Goal: Task Accomplishment & Management: Use online tool/utility

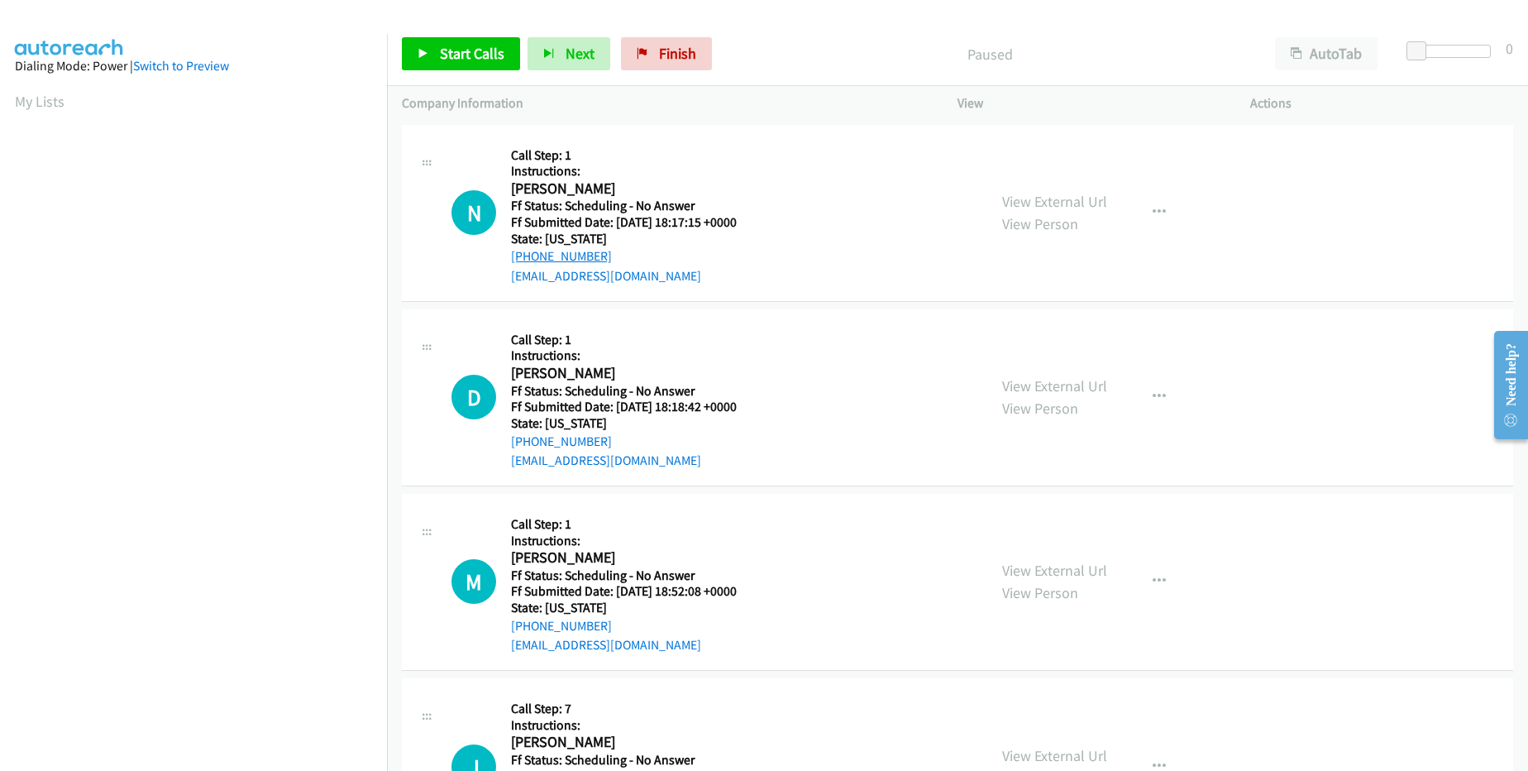
drag, startPoint x: 609, startPoint y: 248, endPoint x: 524, endPoint y: 255, distance: 84.6
click at [524, 255] on div "[PHONE_NUMBER]" at bounding box center [634, 256] width 246 height 20
copy link "[PHONE_NUMBER]"
drag, startPoint x: 617, startPoint y: 442, endPoint x: 527, endPoint y: 440, distance: 90.2
click at [527, 440] on div "[PHONE_NUMBER]" at bounding box center [634, 442] width 246 height 20
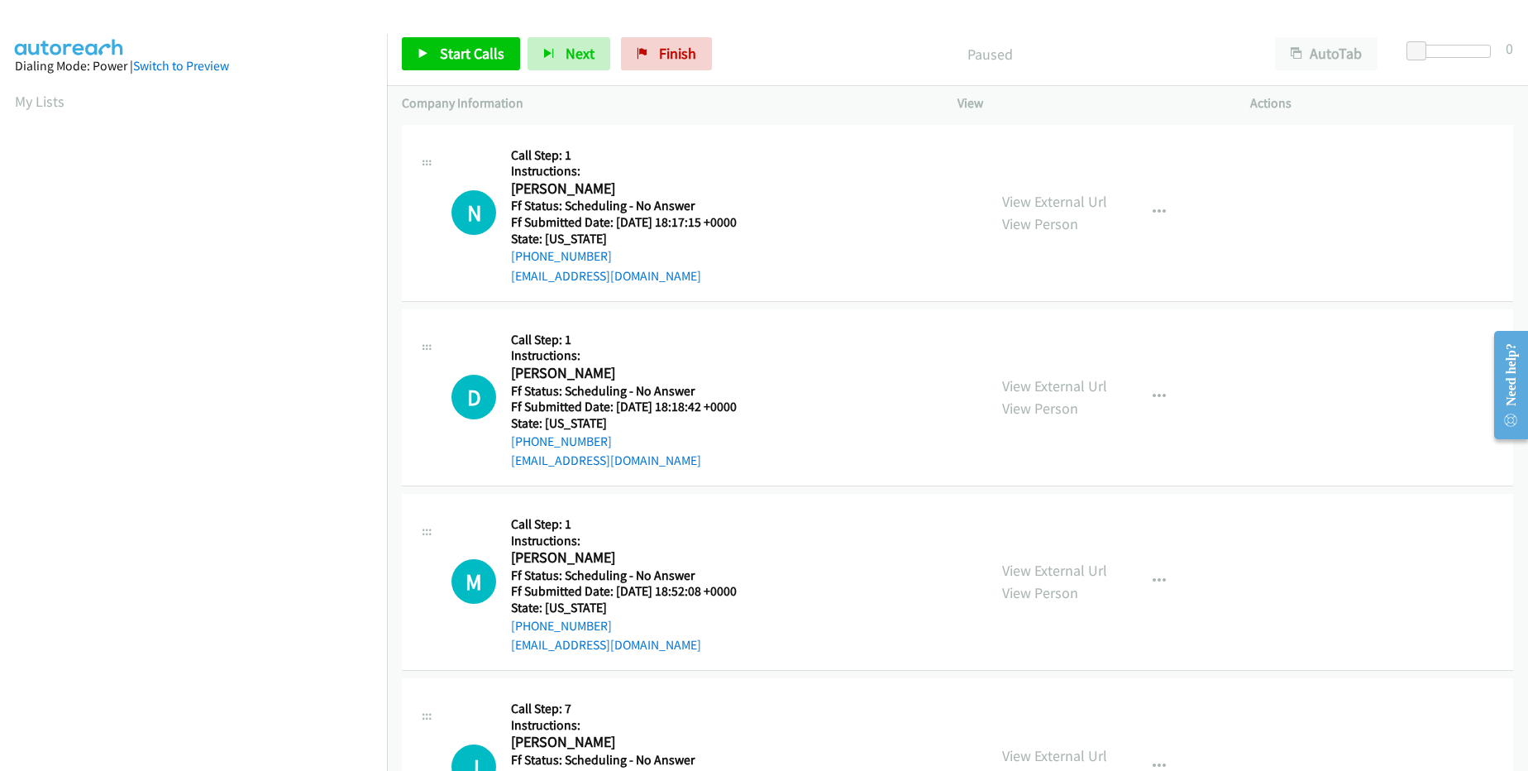
copy link "[PHONE_NUMBER]"
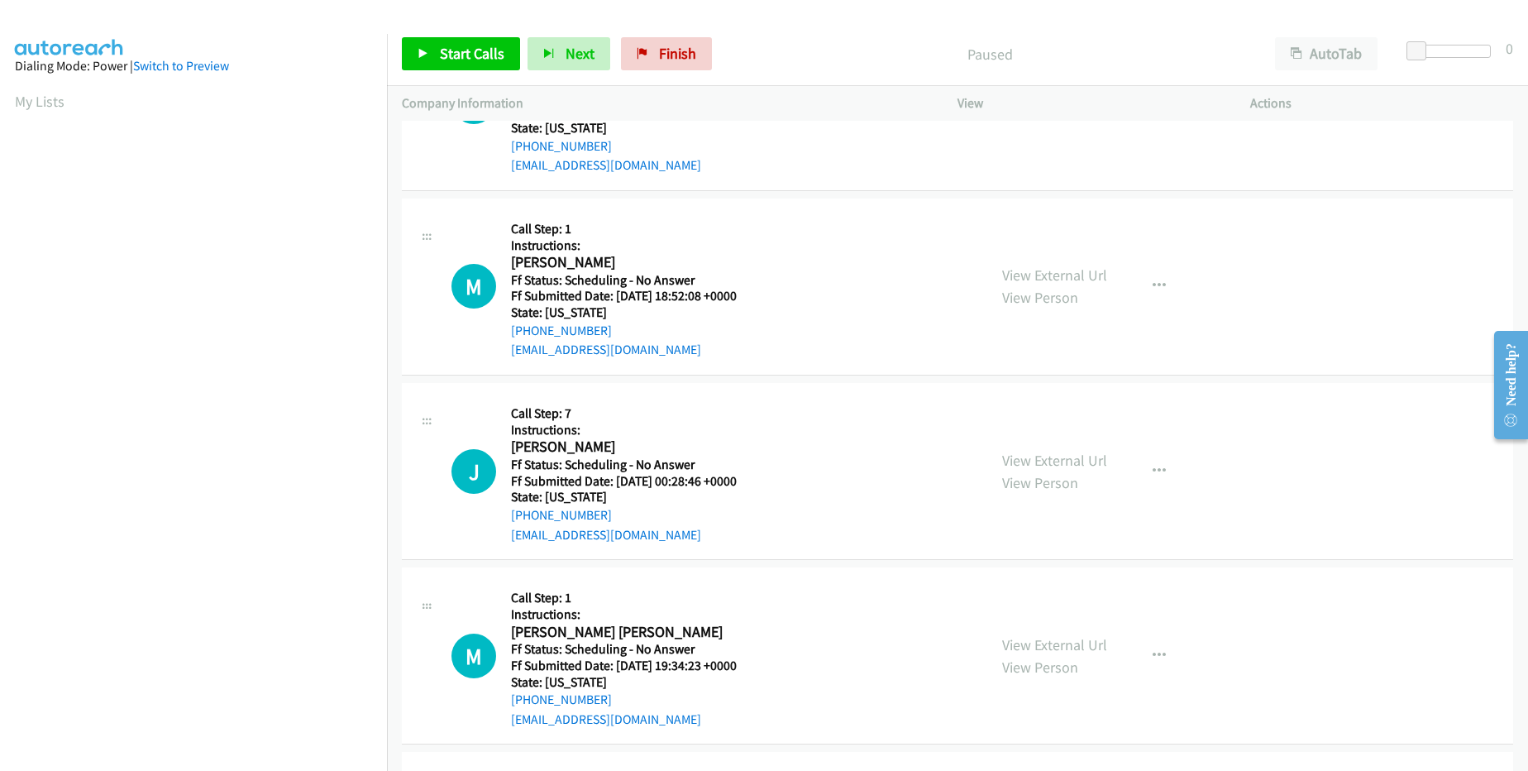
scroll to position [298, 0]
drag, startPoint x: 614, startPoint y: 328, endPoint x: 528, endPoint y: 323, distance: 86.1
click at [528, 323] on div "[PHONE_NUMBER]" at bounding box center [634, 328] width 246 height 20
copy link "[PHONE_NUMBER]"
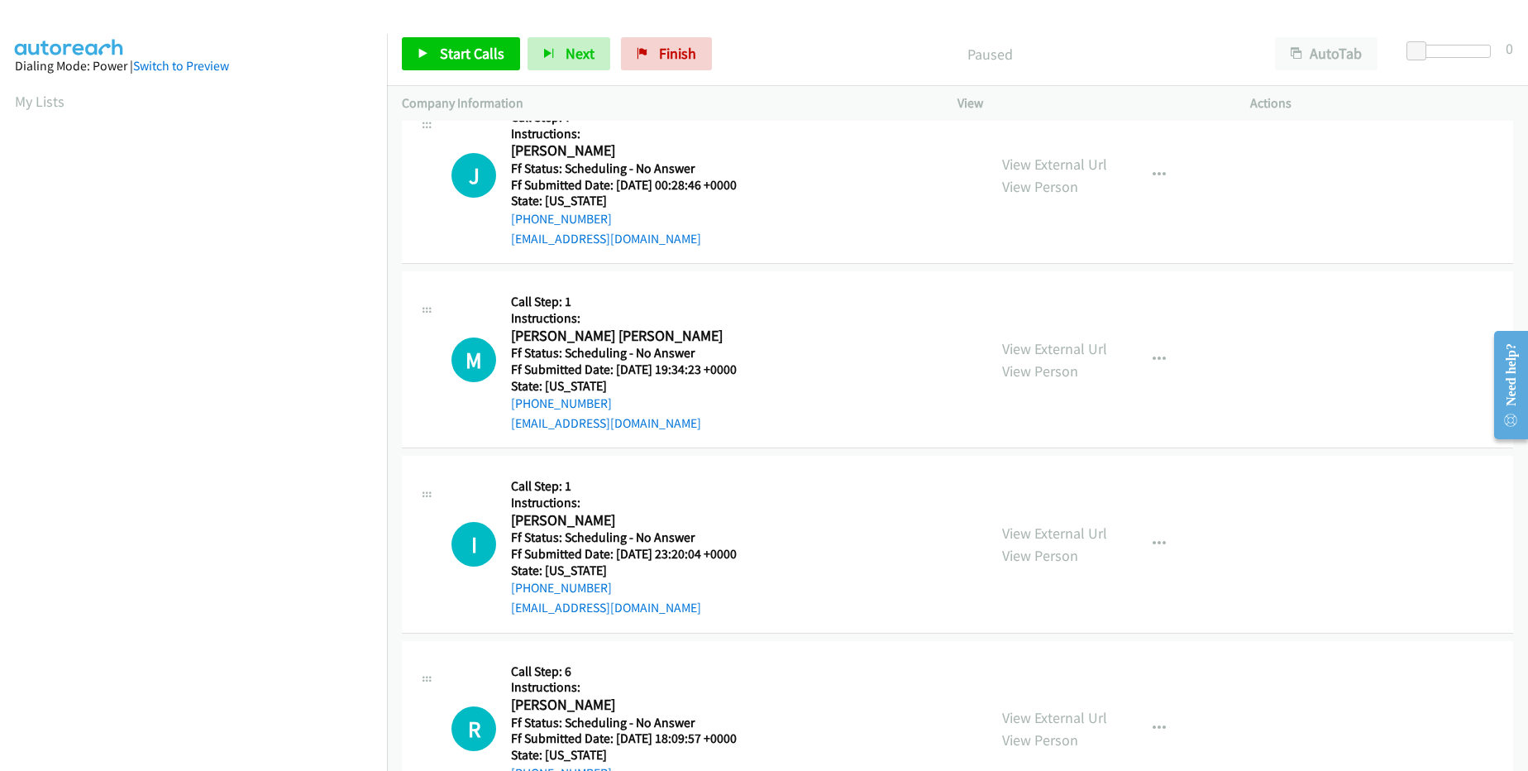
scroll to position [595, 0]
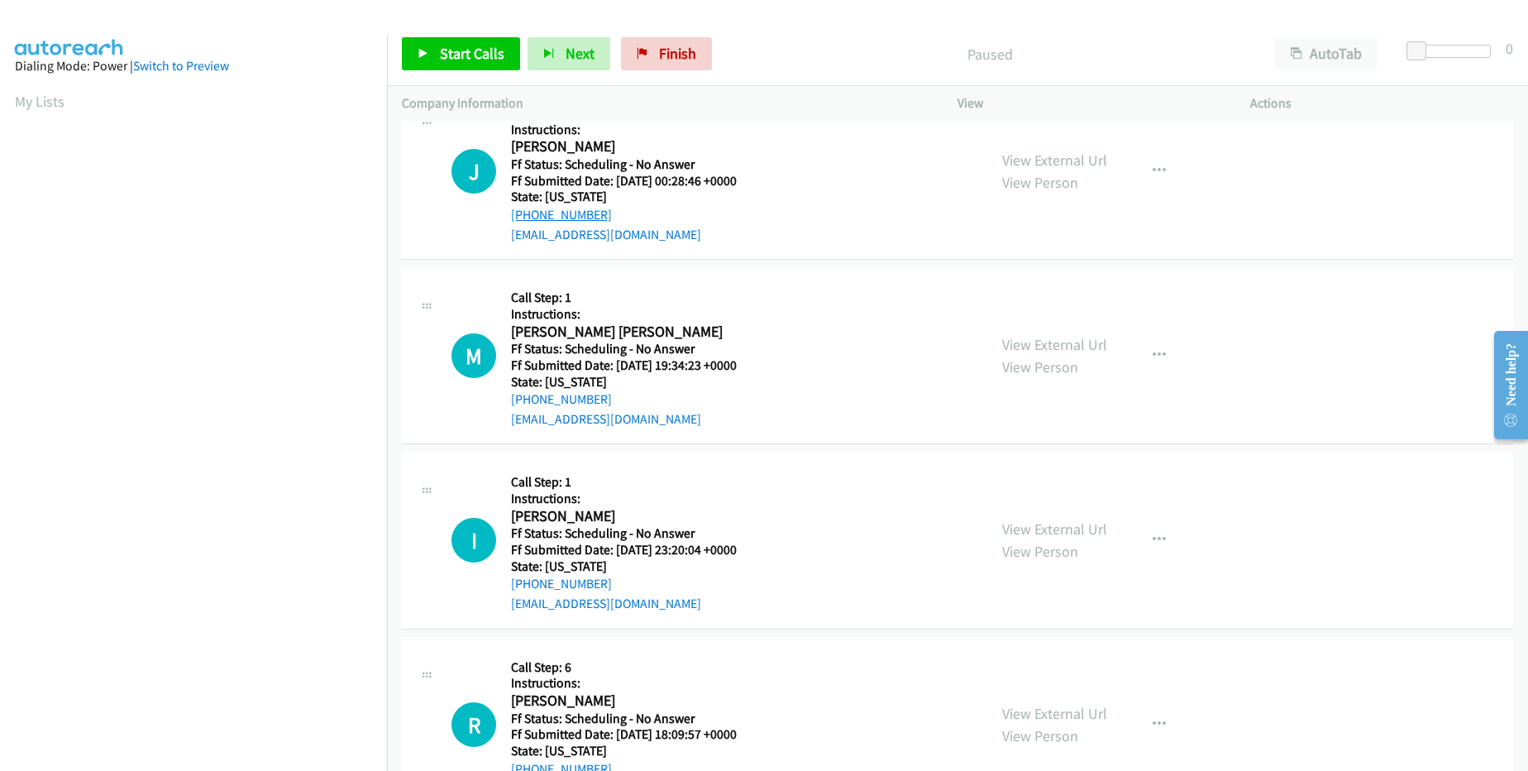
drag, startPoint x: 611, startPoint y: 216, endPoint x: 523, endPoint y: 216, distance: 87.6
click at [523, 216] on div "[PHONE_NUMBER]" at bounding box center [634, 215] width 246 height 20
copy link "[PHONE_NUMBER]"
drag, startPoint x: 612, startPoint y: 398, endPoint x: 528, endPoint y: 396, distance: 83.5
click at [528, 396] on div "[PHONE_NUMBER]" at bounding box center [634, 399] width 246 height 20
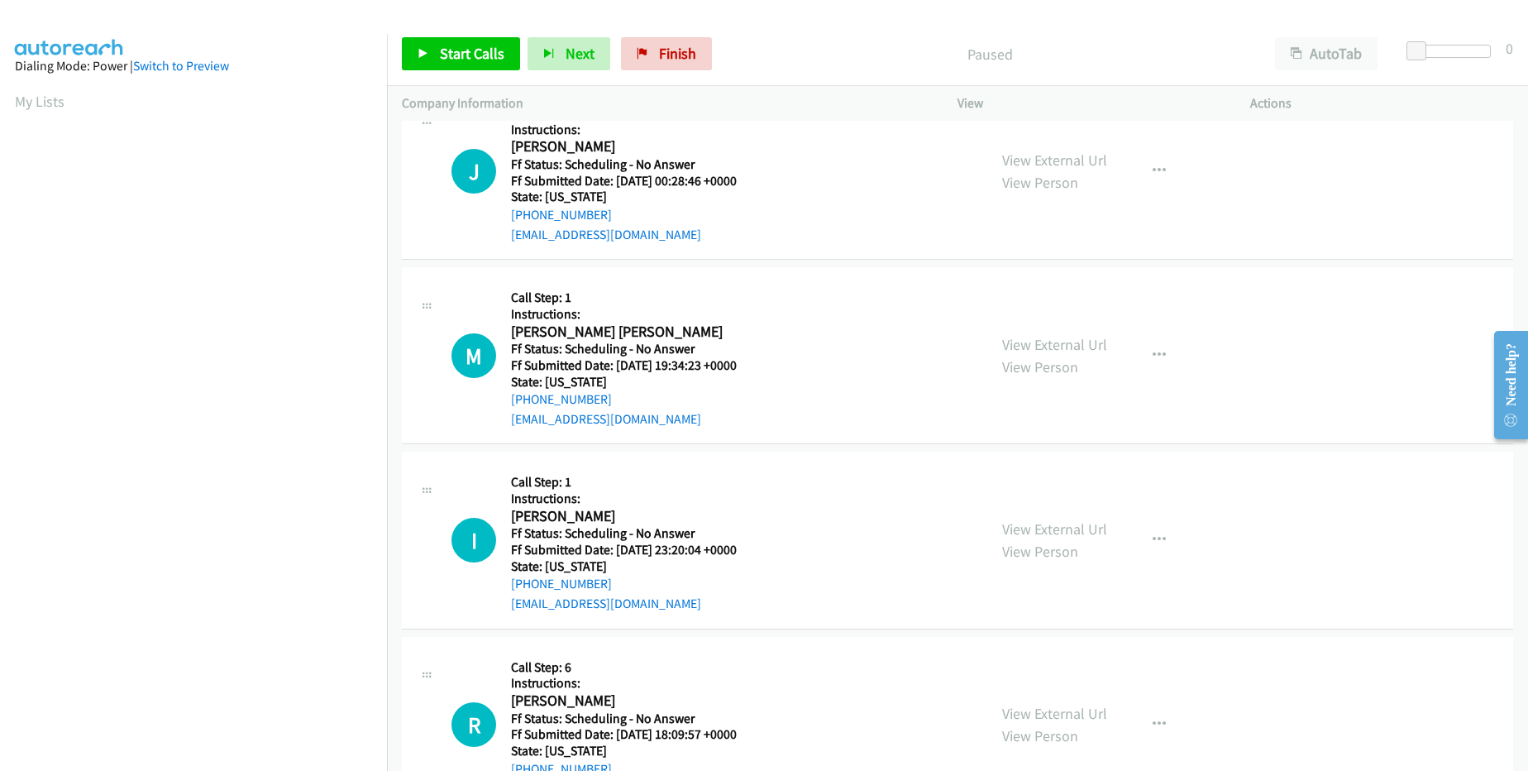
copy link "[PHONE_NUMBER]"
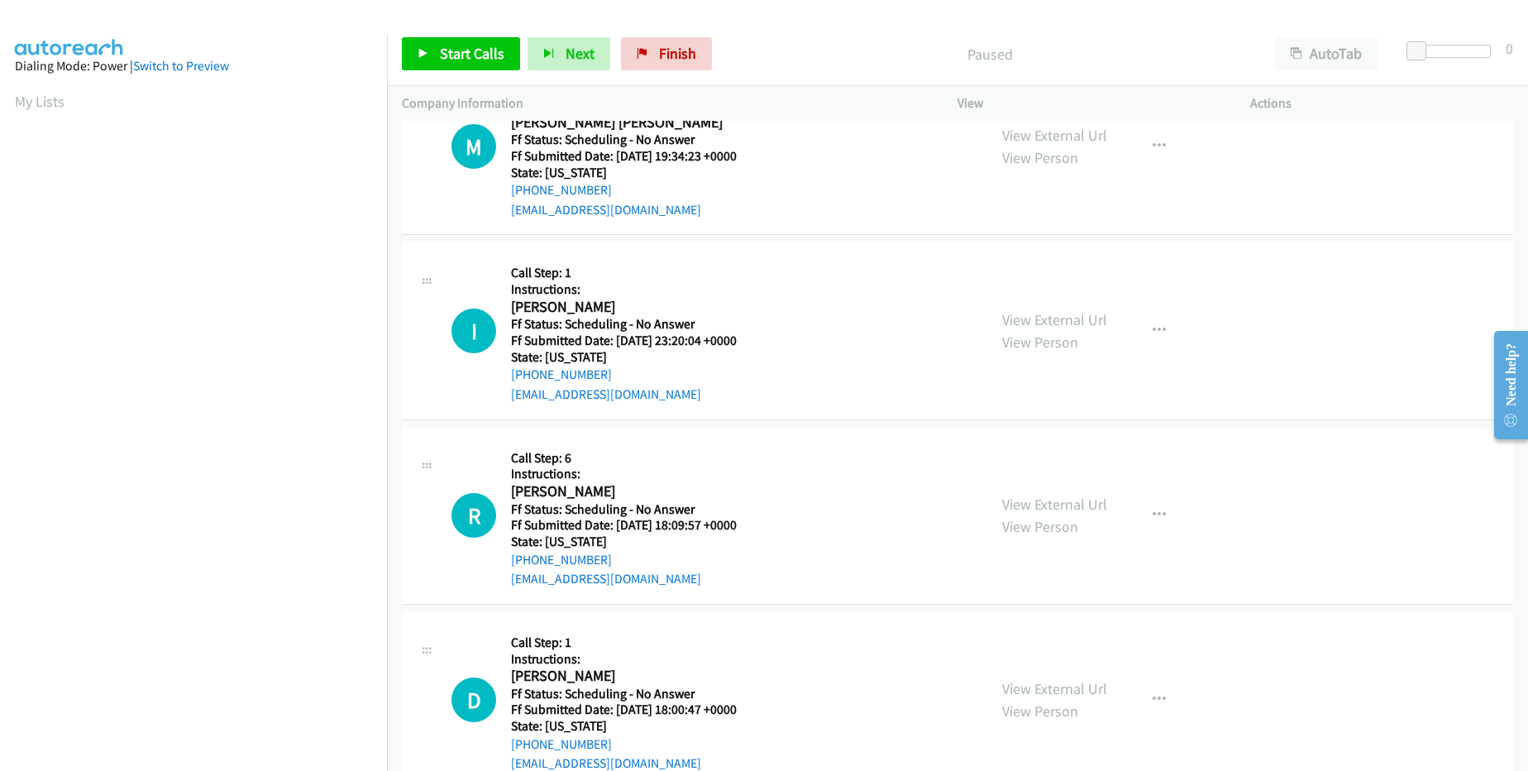
scroll to position [893, 0]
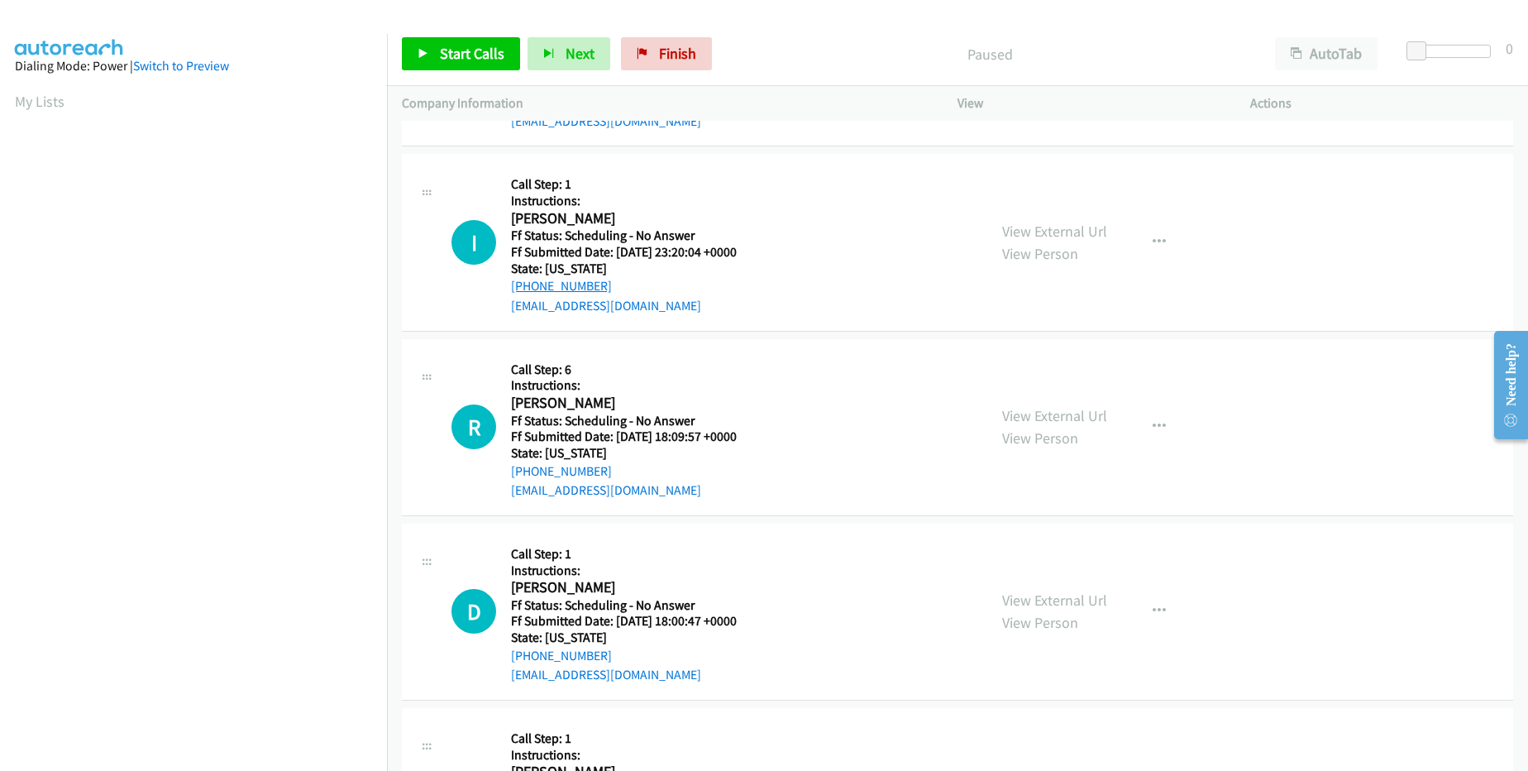
drag, startPoint x: 614, startPoint y: 284, endPoint x: 529, endPoint y: 281, distance: 85.2
click at [529, 281] on div "[PHONE_NUMBER]" at bounding box center [634, 286] width 246 height 20
copy link "[PHONE_NUMBER]"
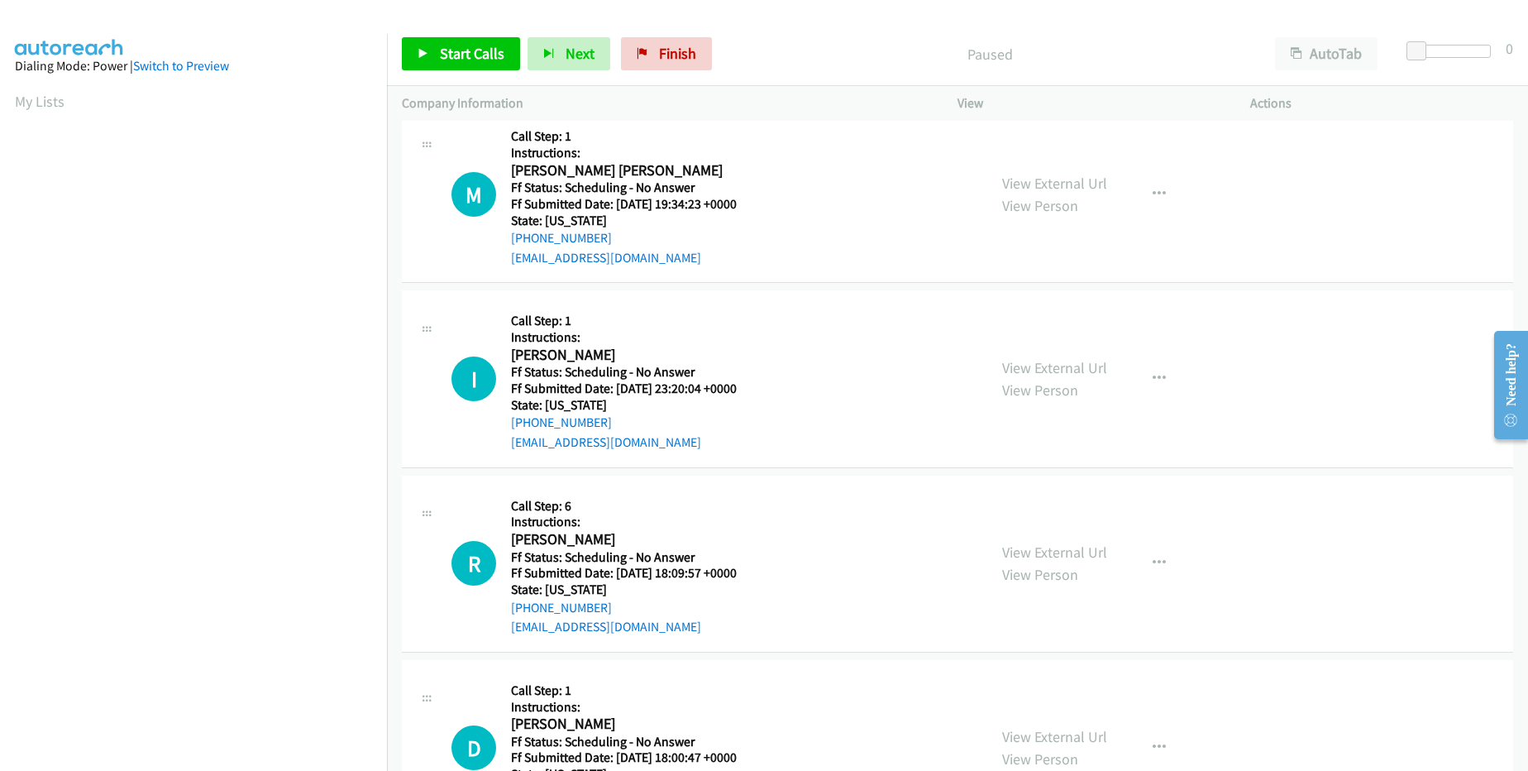
scroll to position [695, 0]
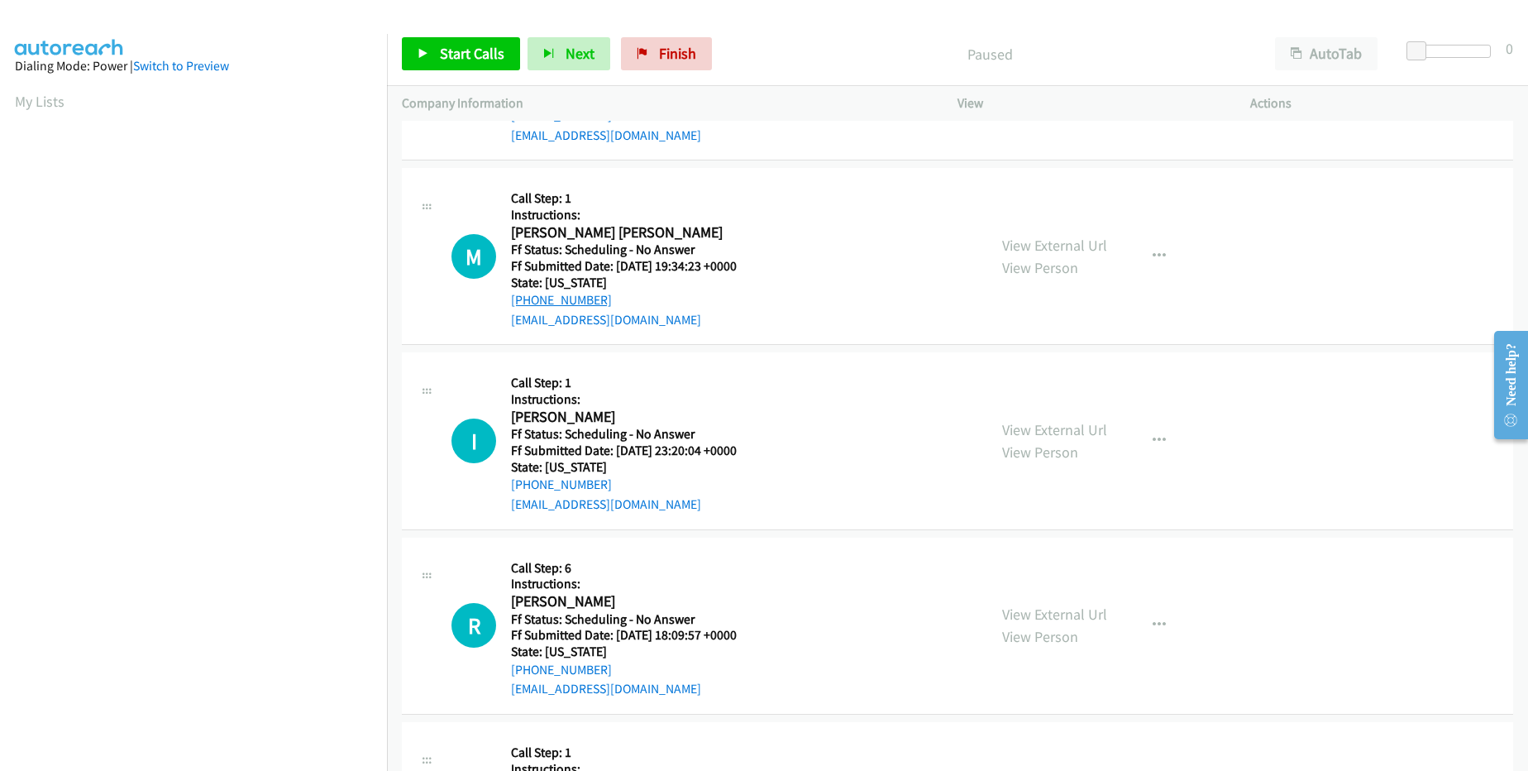
drag, startPoint x: 606, startPoint y: 296, endPoint x: 528, endPoint y: 295, distance: 78.6
click at [526, 295] on div "[PHONE_NUMBER]" at bounding box center [634, 300] width 246 height 20
copy link "[PHONE_NUMBER]"
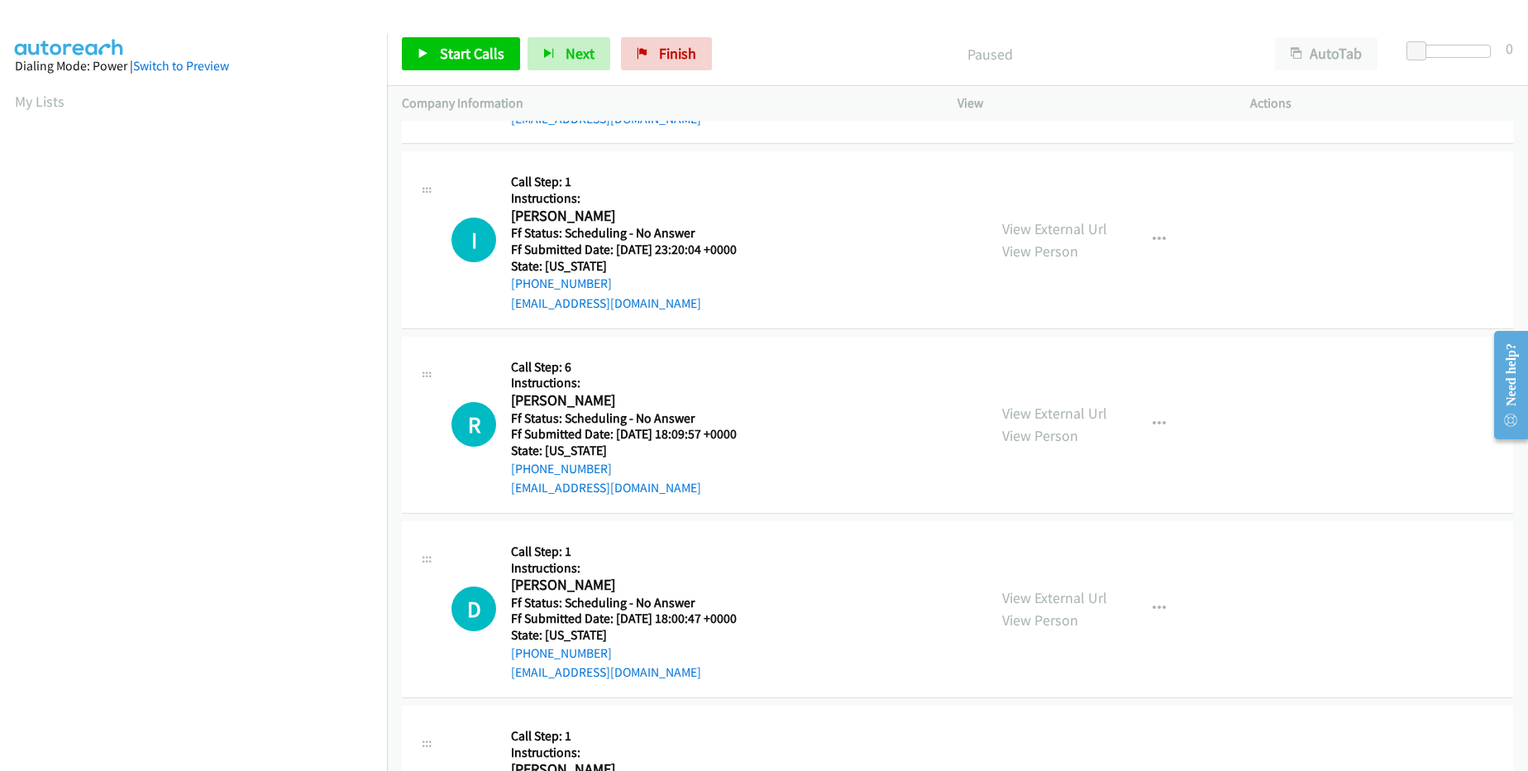
scroll to position [893, 0]
drag, startPoint x: 616, startPoint y: 279, endPoint x: 528, endPoint y: 279, distance: 87.6
click at [528, 279] on div "[PHONE_NUMBER]" at bounding box center [634, 286] width 246 height 20
copy link "[PHONE_NUMBER]"
drag, startPoint x: 609, startPoint y: 464, endPoint x: 528, endPoint y: 466, distance: 81.1
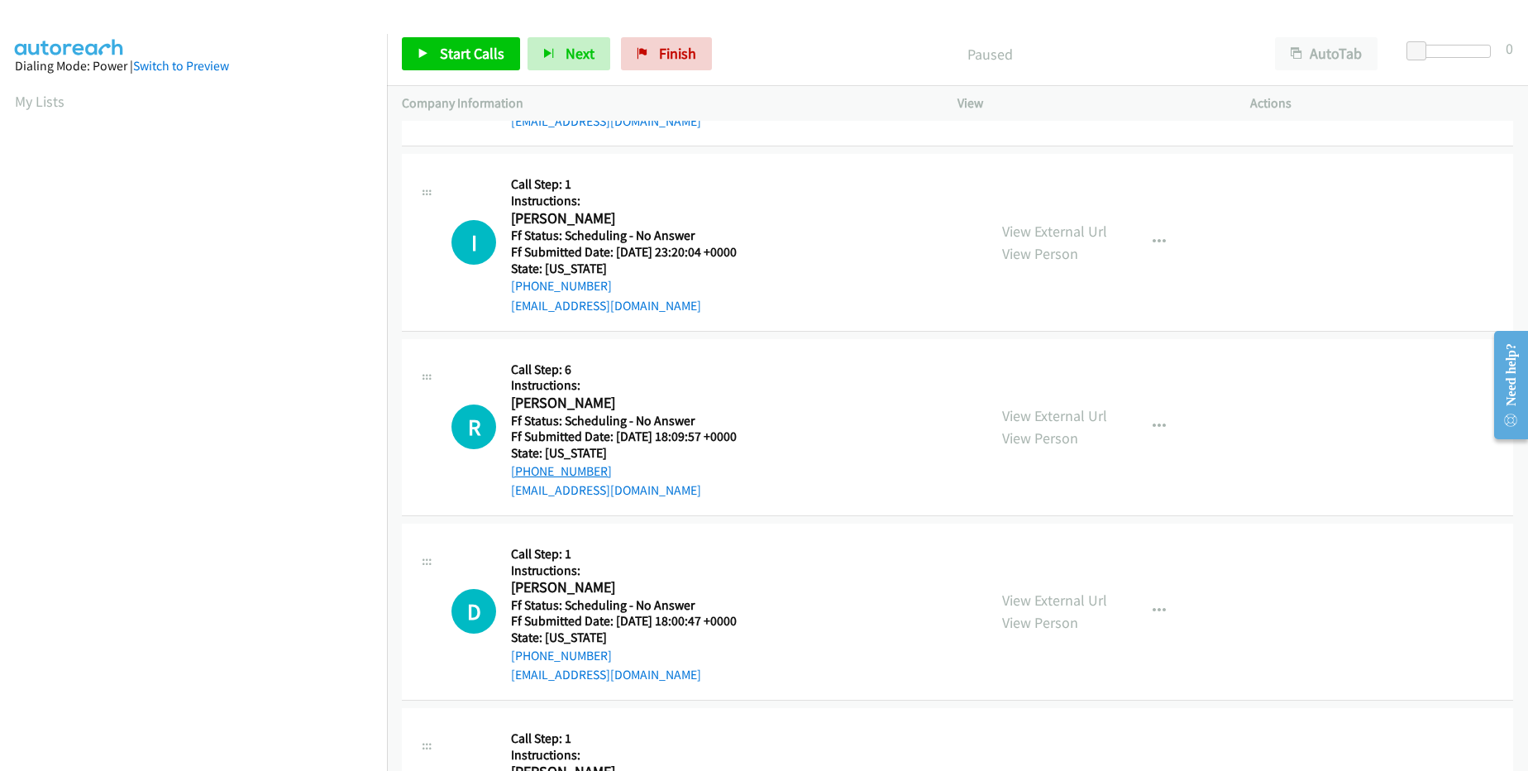
click at [528, 466] on div "[PHONE_NUMBER]" at bounding box center [634, 471] width 246 height 20
copy link "[PHONE_NUMBER]"
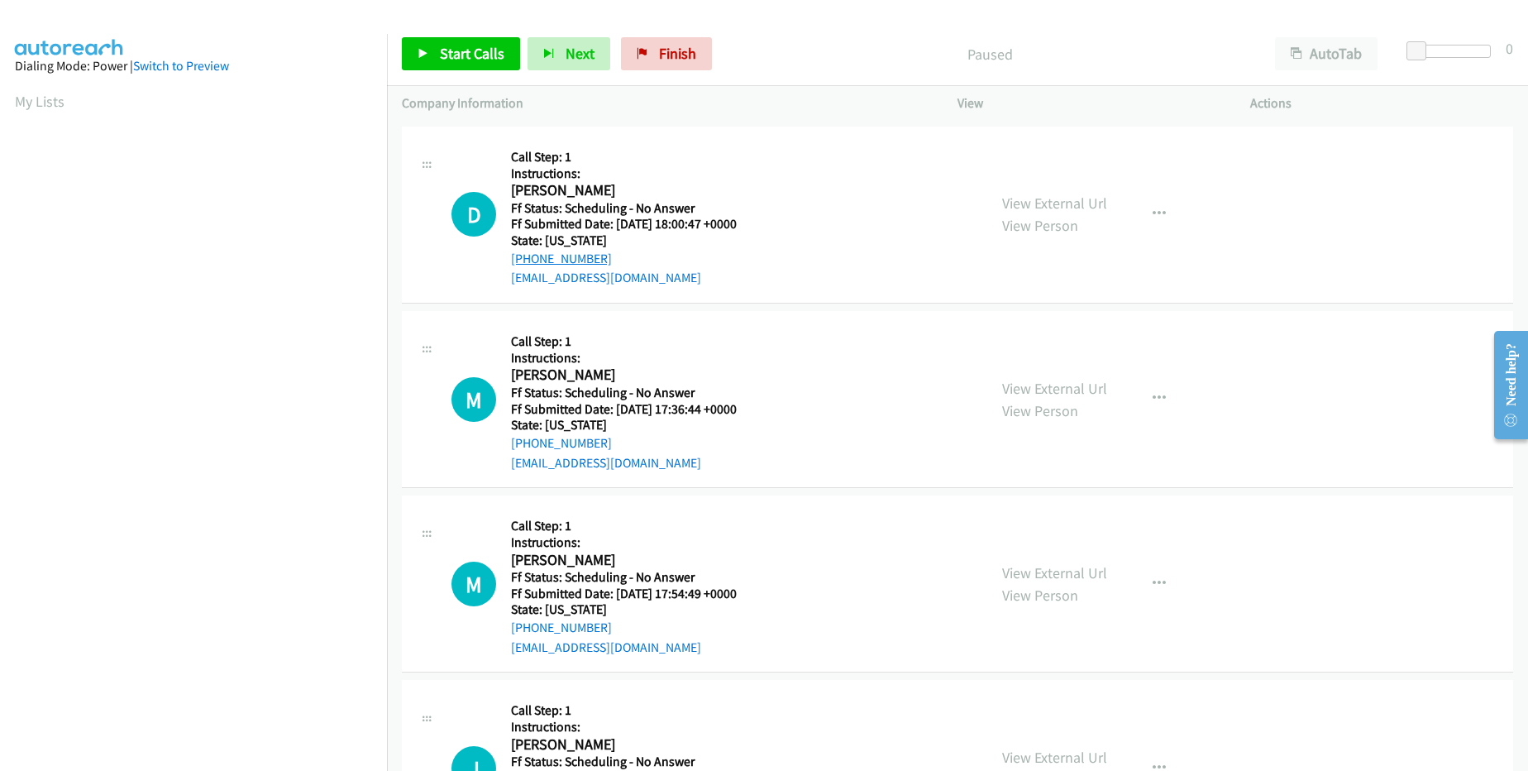
drag, startPoint x: 623, startPoint y: 264, endPoint x: 526, endPoint y: 259, distance: 97.7
click at [526, 259] on div "[PHONE_NUMBER]" at bounding box center [634, 259] width 246 height 20
copy link "[PHONE_NUMBER]"
drag, startPoint x: 601, startPoint y: 443, endPoint x: 528, endPoint y: 442, distance: 72.8
click at [528, 442] on div "[PHONE_NUMBER]" at bounding box center [634, 443] width 246 height 20
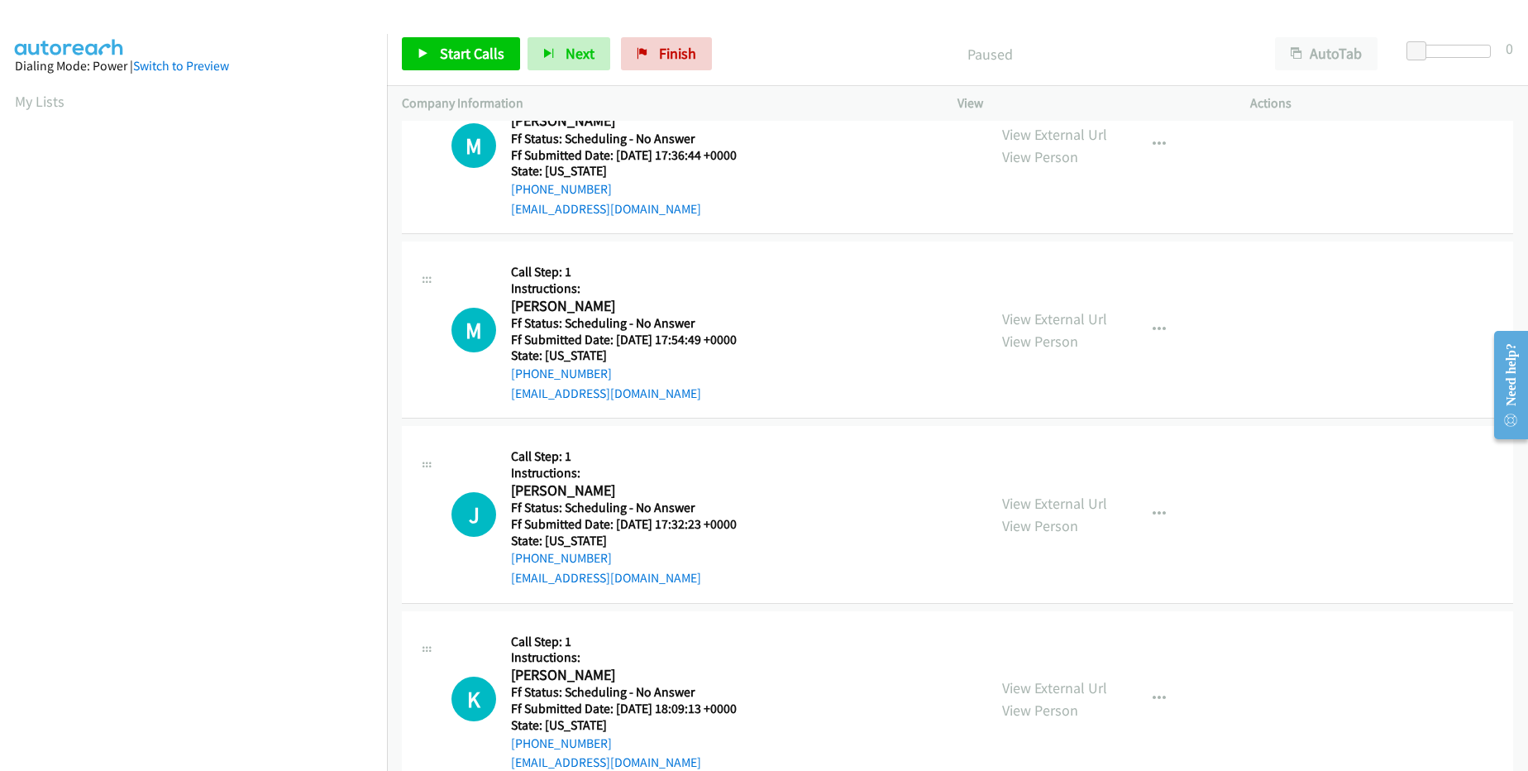
scroll to position [1588, 0]
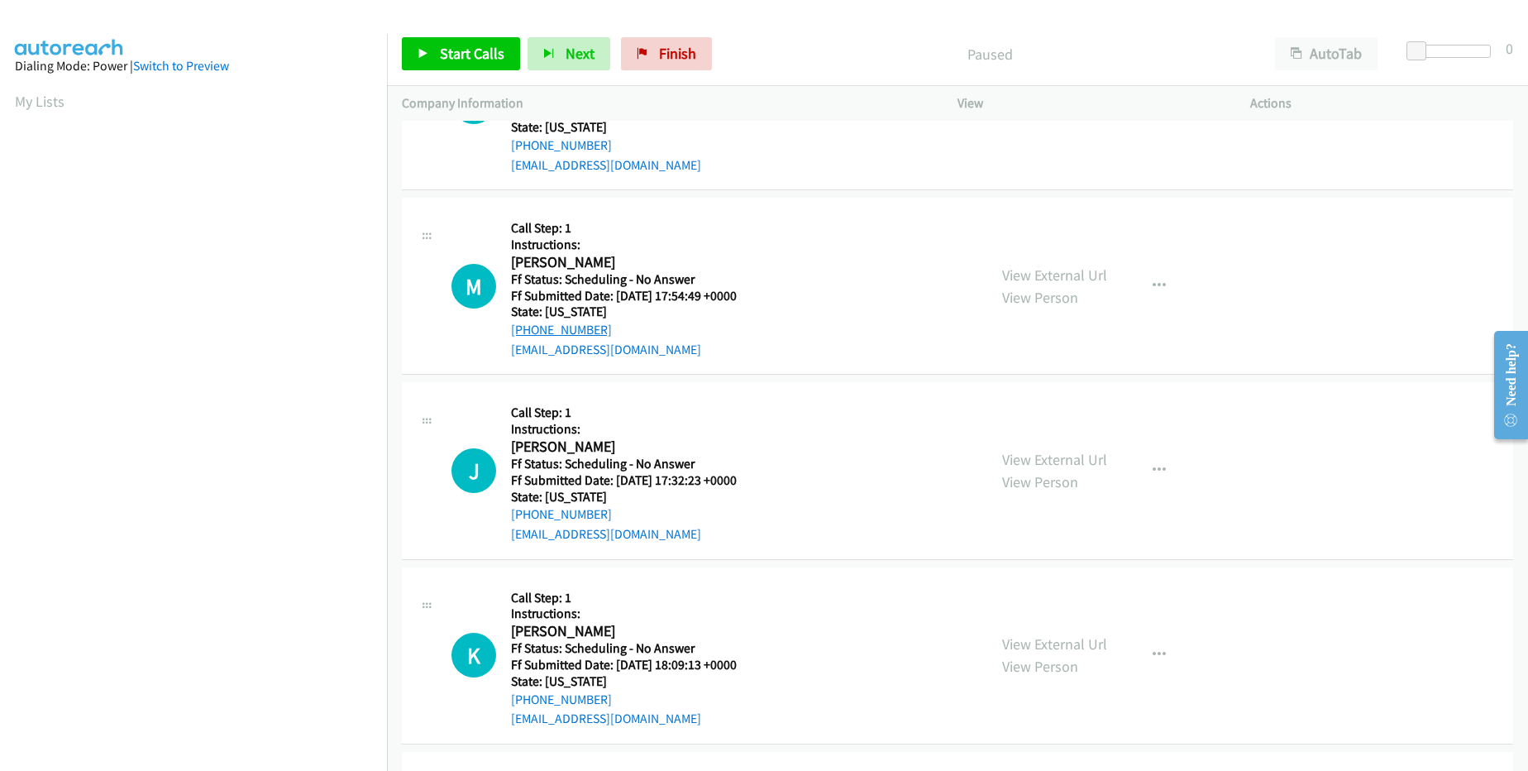
drag, startPoint x: 612, startPoint y: 322, endPoint x: 523, endPoint y: 324, distance: 88.5
click at [523, 324] on div "[PHONE_NUMBER]" at bounding box center [634, 330] width 246 height 20
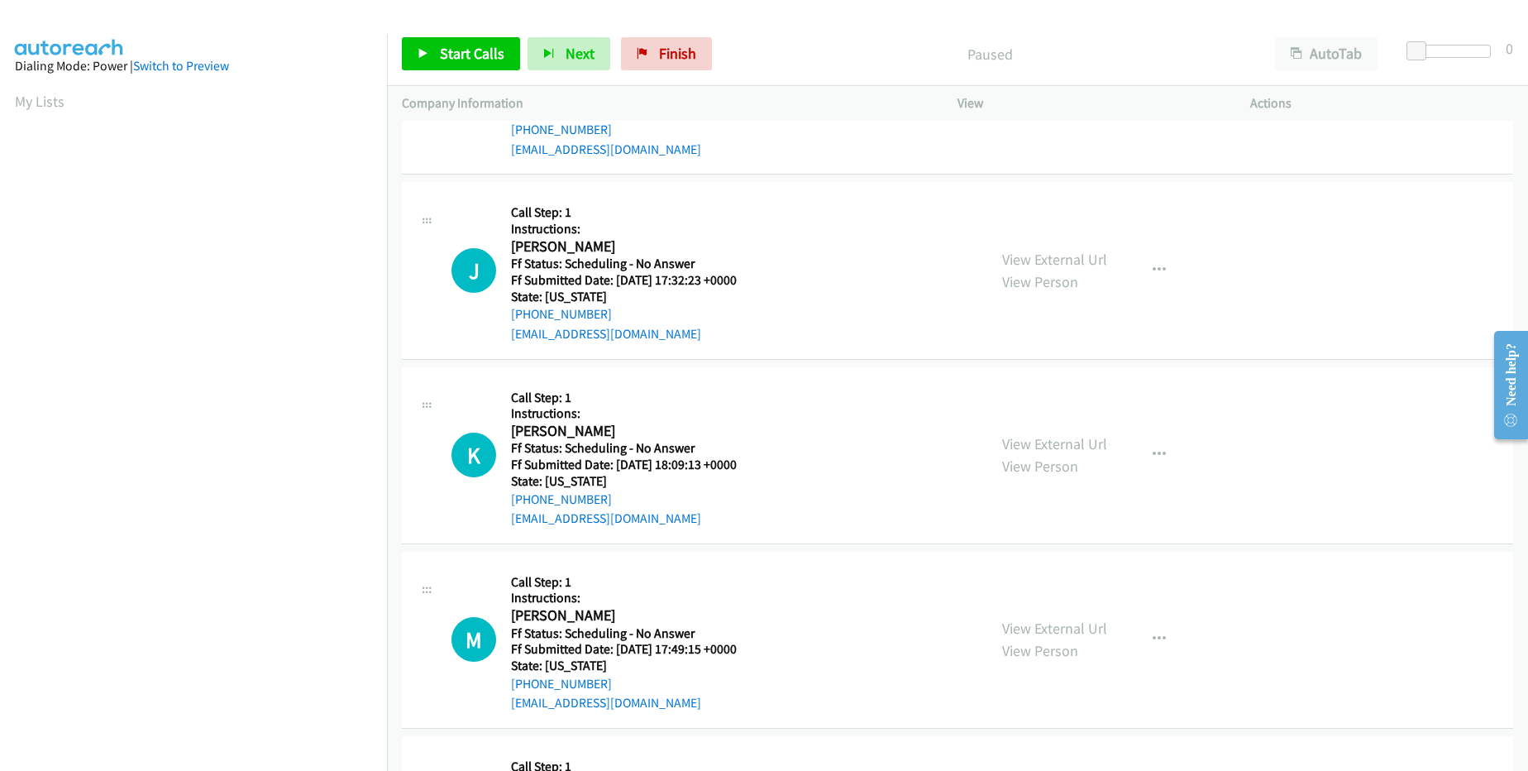
scroll to position [1786, 0]
drag, startPoint x: 612, startPoint y: 313, endPoint x: 525, endPoint y: 311, distance: 86.9
click at [525, 311] on div "[PHONE_NUMBER]" at bounding box center [634, 316] width 246 height 20
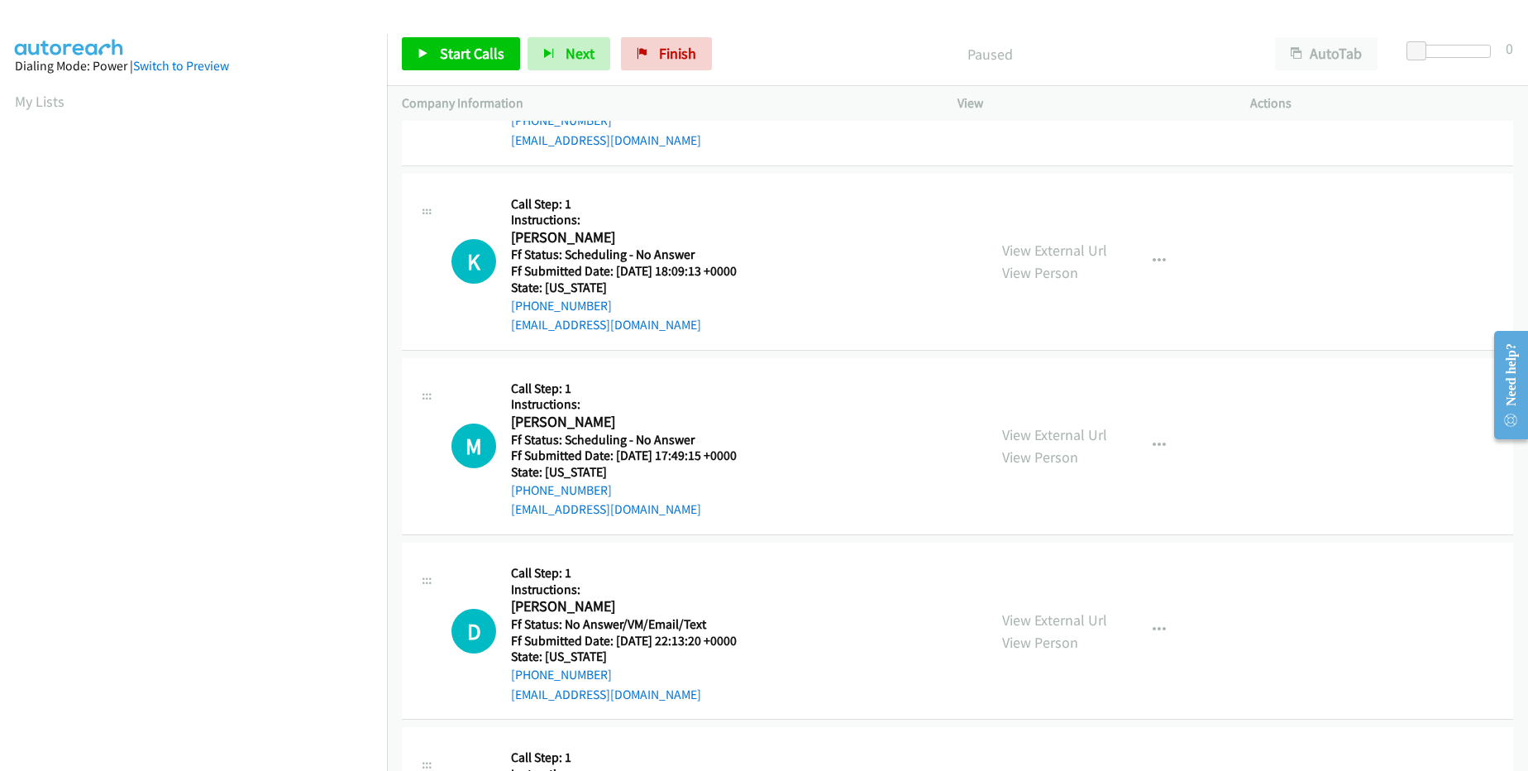
scroll to position [1985, 0]
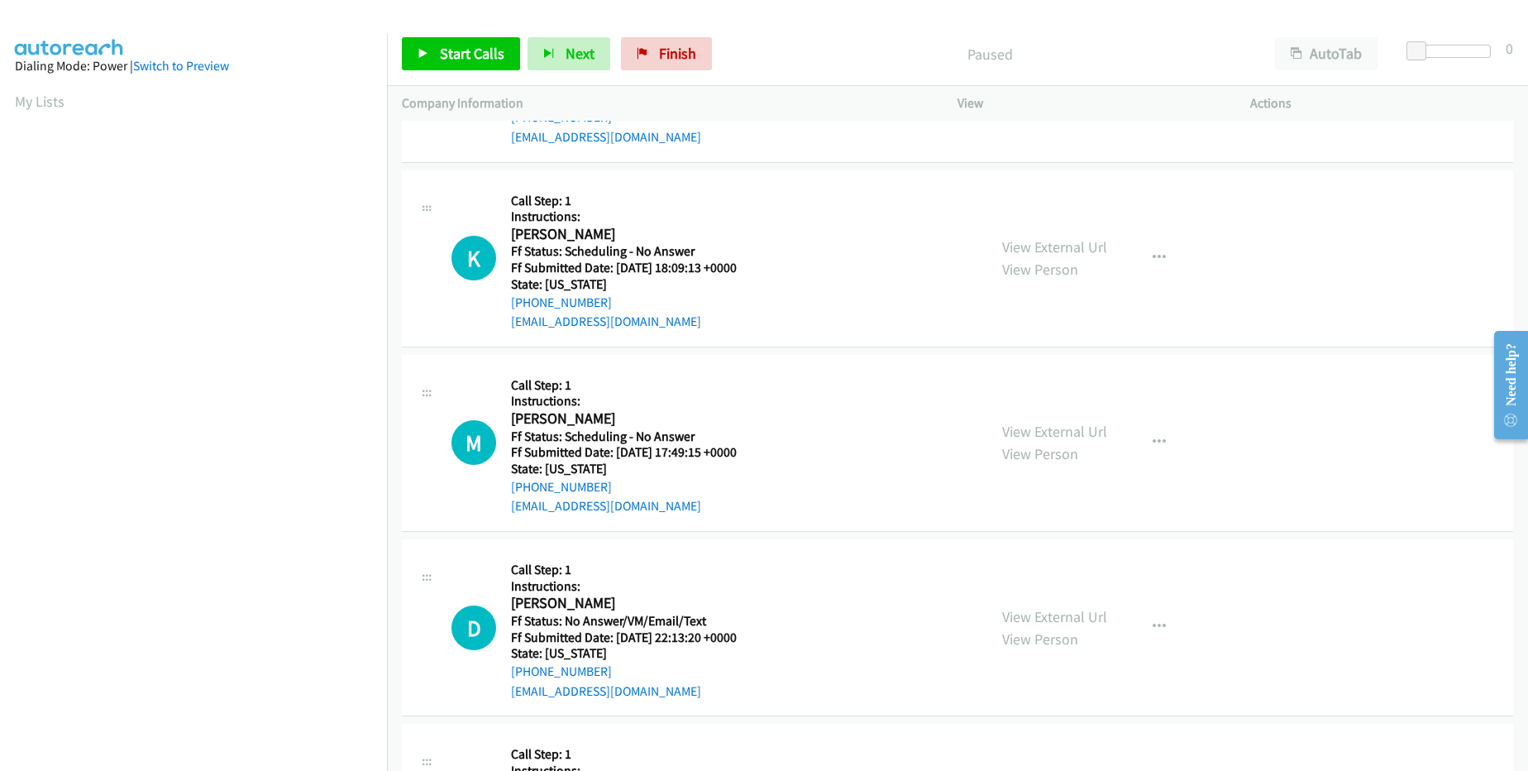
drag, startPoint x: 623, startPoint y: 299, endPoint x: 529, endPoint y: 293, distance: 94.4
click at [529, 293] on div "[PHONE_NUMBER]" at bounding box center [634, 303] width 246 height 20
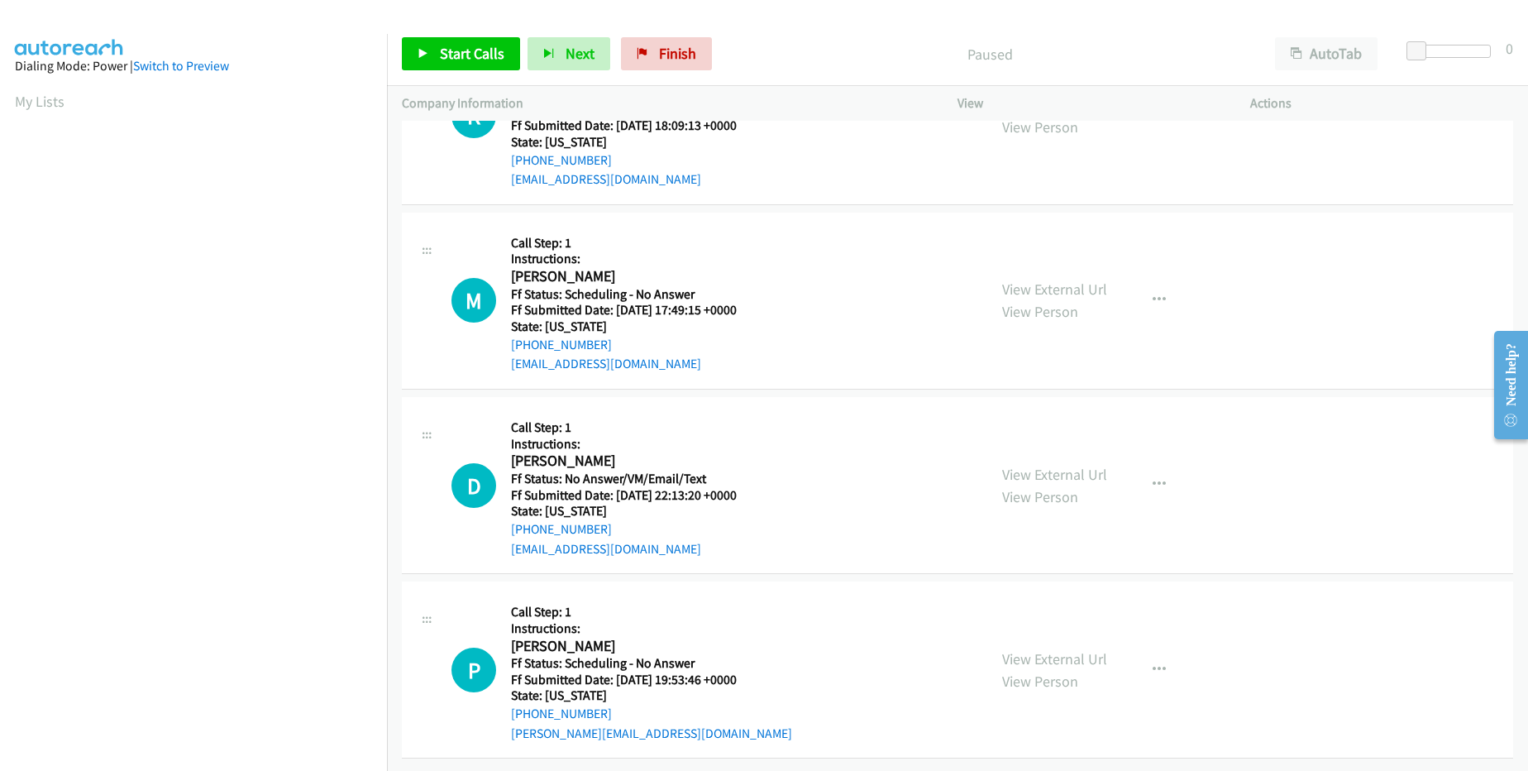
scroll to position [2139, 0]
drag, startPoint x: 607, startPoint y: 331, endPoint x: 529, endPoint y: 332, distance: 77.7
click at [529, 335] on div "[PHONE_NUMBER]" at bounding box center [634, 345] width 246 height 20
drag, startPoint x: 606, startPoint y: 519, endPoint x: 527, endPoint y: 513, distance: 79.6
click at [527, 519] on div "[PHONE_NUMBER]" at bounding box center [634, 529] width 246 height 20
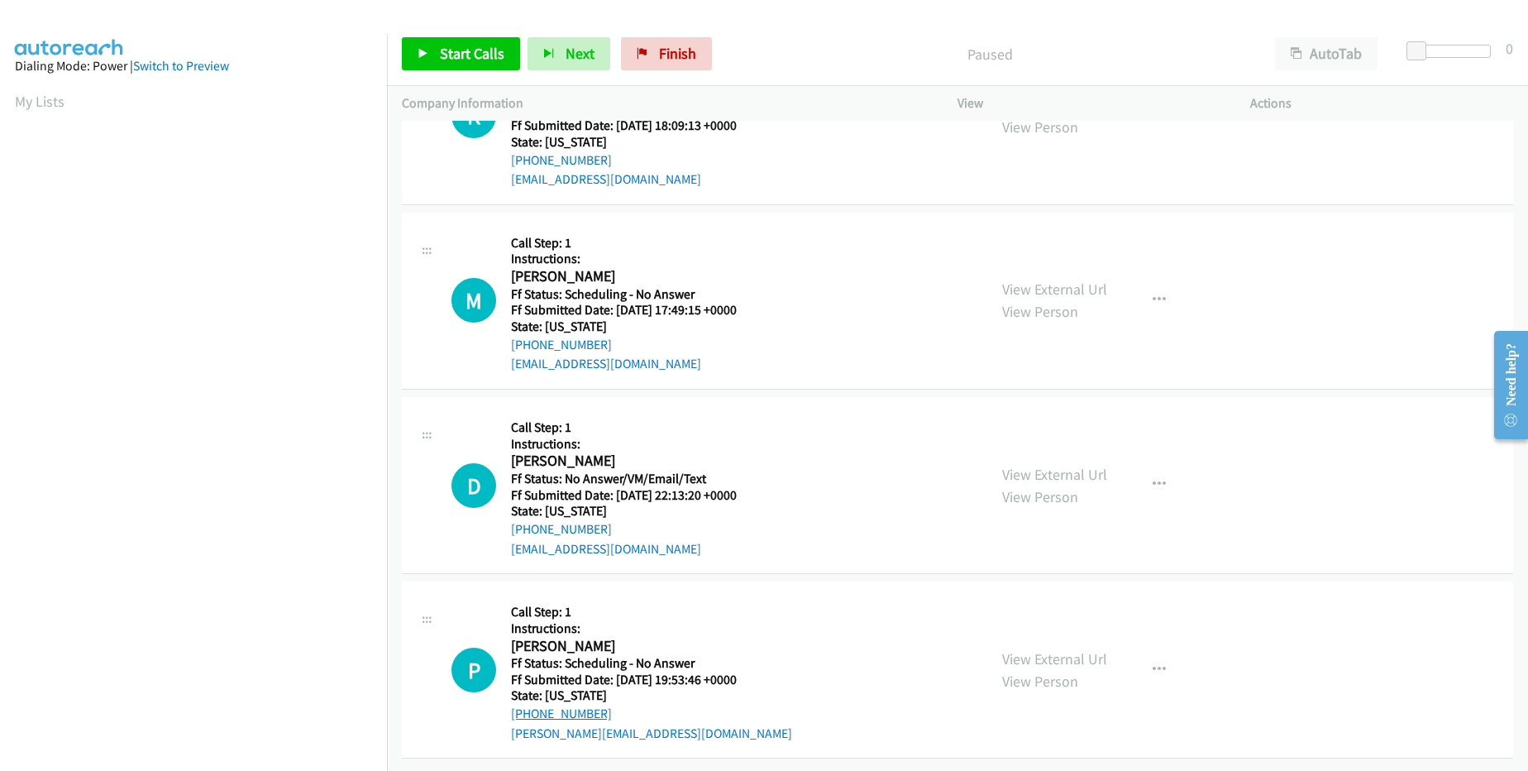
drag, startPoint x: 606, startPoint y: 699, endPoint x: 528, endPoint y: 697, distance: 78.6
click at [528, 704] on div "[PHONE_NUMBER]" at bounding box center [651, 714] width 281 height 20
click at [669, 55] on span "Finish" at bounding box center [677, 53] width 37 height 19
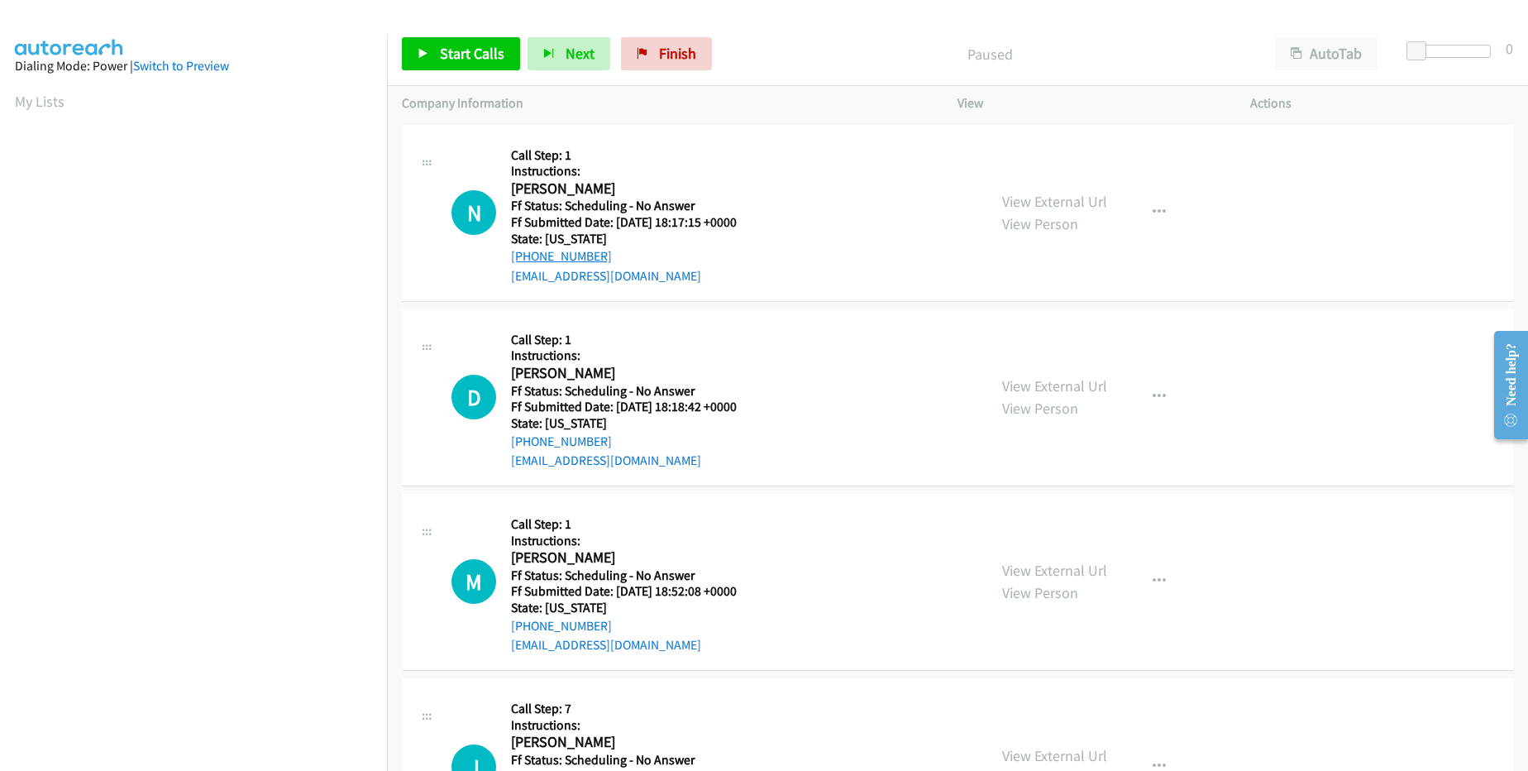
drag, startPoint x: 604, startPoint y: 251, endPoint x: 522, endPoint y: 254, distance: 81.9
click at [522, 254] on div "[PHONE_NUMBER]" at bounding box center [634, 256] width 246 height 20
copy link "[PHONE_NUMBER]"
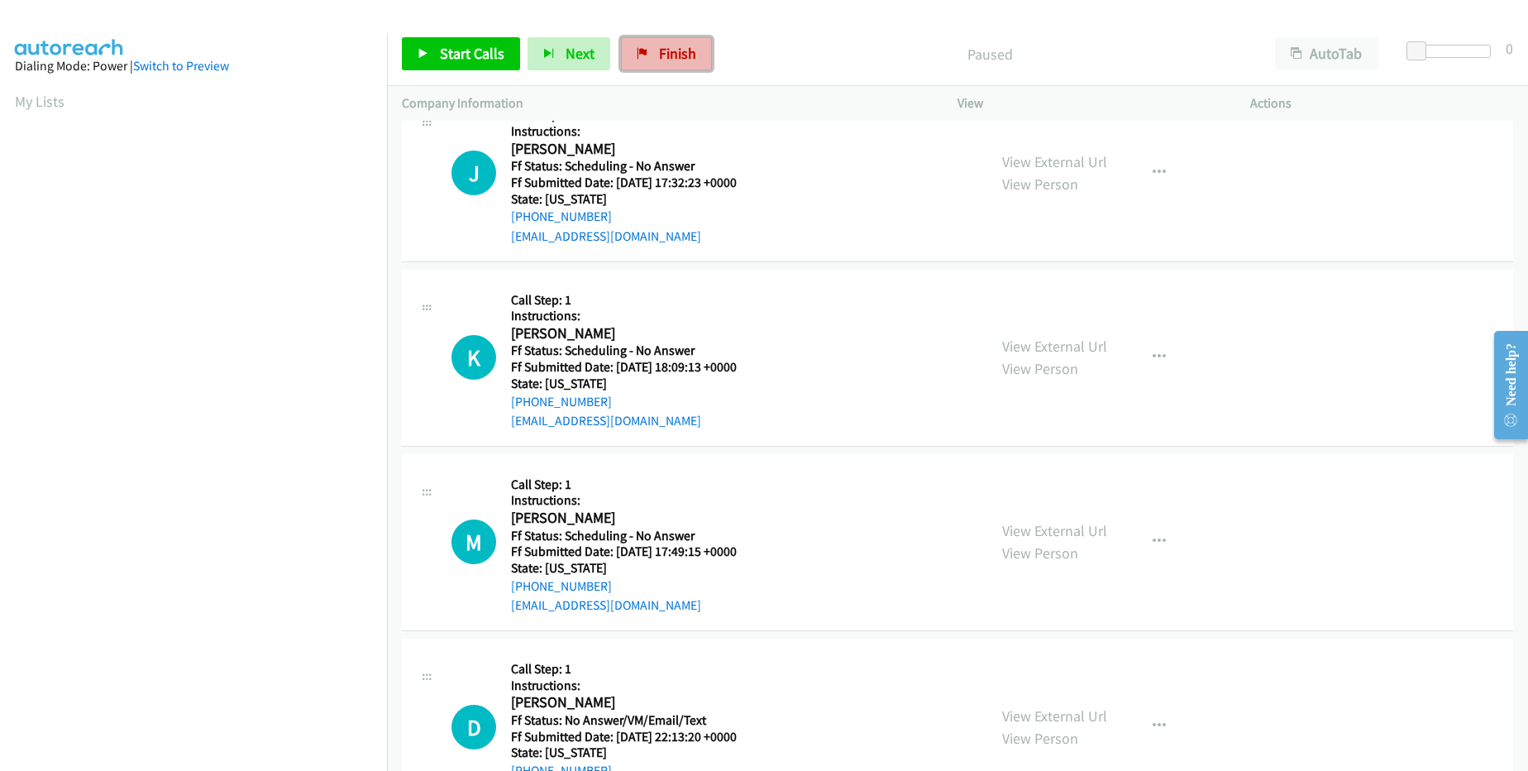
click at [659, 49] on span "Finish" at bounding box center [677, 53] width 37 height 19
